Goal: Information Seeking & Learning: Learn about a topic

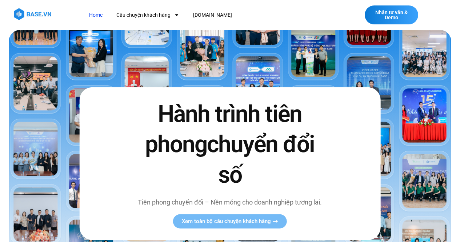
click at [0, 48] on section "Hành trình tiên phong chuyển đổi số Tiên phong chuyển đổi – Nền móng cho doanh …" at bounding box center [230, 163] width 460 height 267
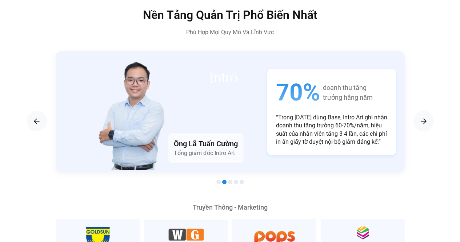
scroll to position [1221, 0]
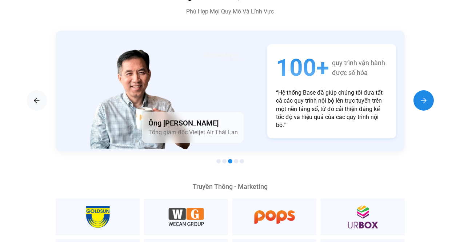
click at [428, 90] on div "Next slide" at bounding box center [424, 100] width 20 height 20
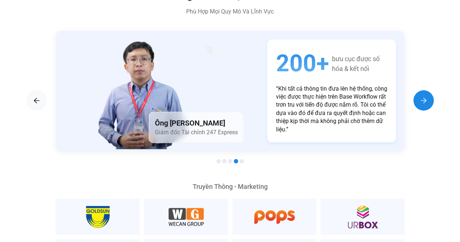
click at [428, 90] on div "Next slide" at bounding box center [424, 100] width 20 height 20
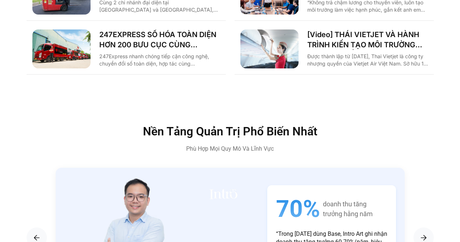
scroll to position [1112, 0]
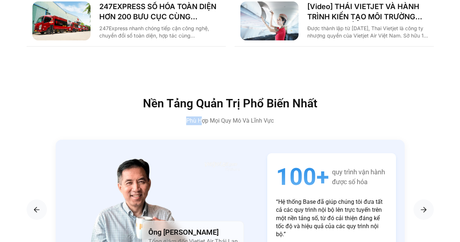
drag, startPoint x: 186, startPoint y: 108, endPoint x: 202, endPoint y: 106, distance: 16.1
click at [202, 116] on p "Phù Hợp Mọi Quy Mô Và Lĩnh Vực" at bounding box center [230, 120] width 309 height 9
click at [186, 98] on div "Nền Tảng Quản Trị Phổ Biến Nhất Phù Hợp Mọi Quy Mô Và Lĩnh Vực" at bounding box center [230, 112] width 309 height 28
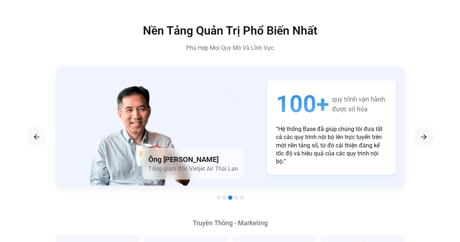
scroll to position [1221, 0]
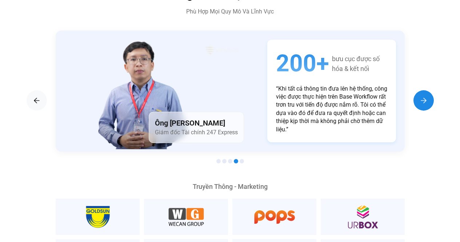
click at [417, 92] on div "Next slide" at bounding box center [424, 100] width 20 height 20
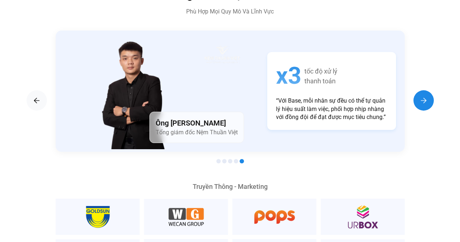
click at [417, 92] on div "Next slide" at bounding box center [424, 100] width 20 height 20
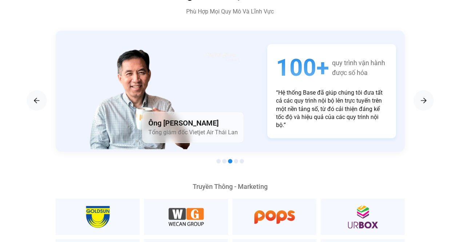
scroll to position [1149, 0]
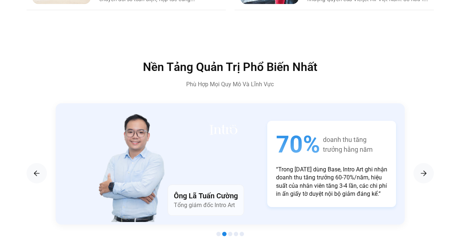
click at [76, 158] on div "Ông Lã Tuấn Cường Tổng giám đốc Intro Art 70% doanh thu tăng trưởng hằng năm “T…" at bounding box center [230, 163] width 349 height 121
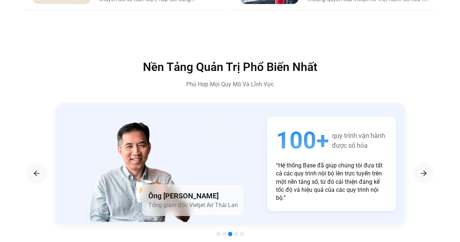
click at [259, 168] on div "100+ quy trình vận hành được số hóa “Hệ thống Base đã giúp chúng tôi đưa tất cả…" at bounding box center [332, 164] width 146 height 112
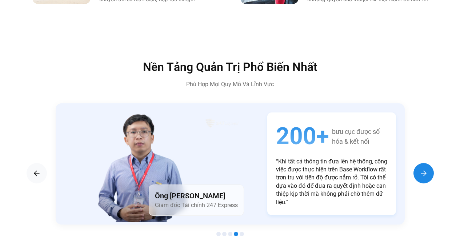
click at [425, 169] on img "Next slide" at bounding box center [424, 173] width 9 height 9
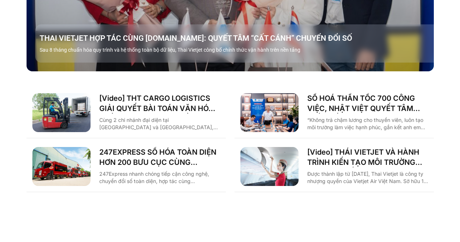
scroll to position [0, 0]
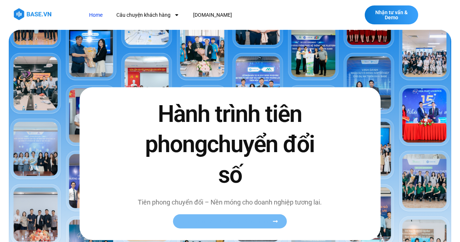
click at [210, 222] on span "Xem toàn bộ câu chuyện khách hàng" at bounding box center [226, 221] width 89 height 5
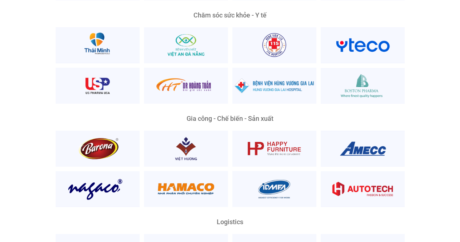
scroll to position [1528, 0]
